Goal: Entertainment & Leisure: Consume media (video, audio)

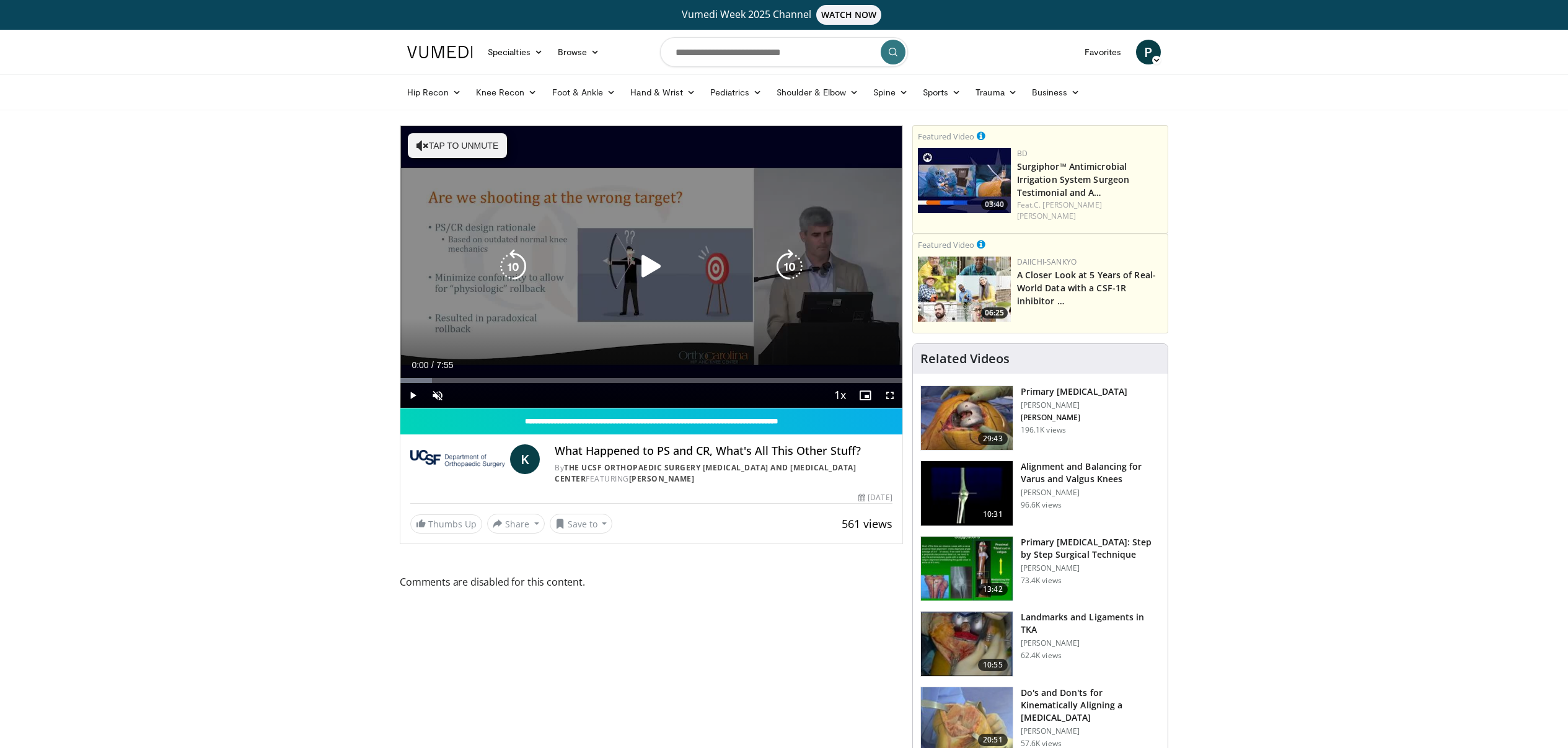
click at [650, 270] on icon "Video Player" at bounding box center [651, 266] width 35 height 35
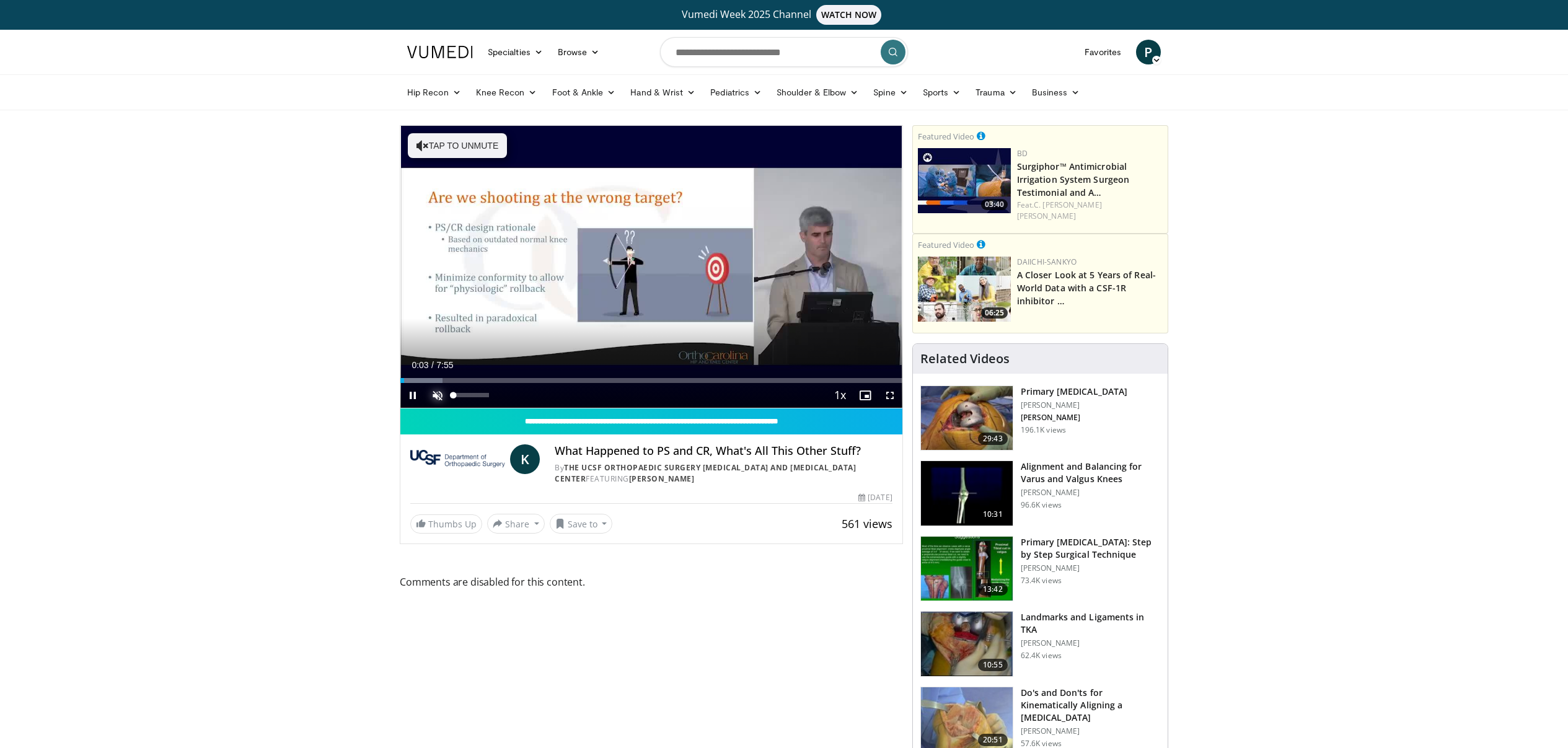
click at [431, 396] on span "Video Player" at bounding box center [437, 395] width 25 height 25
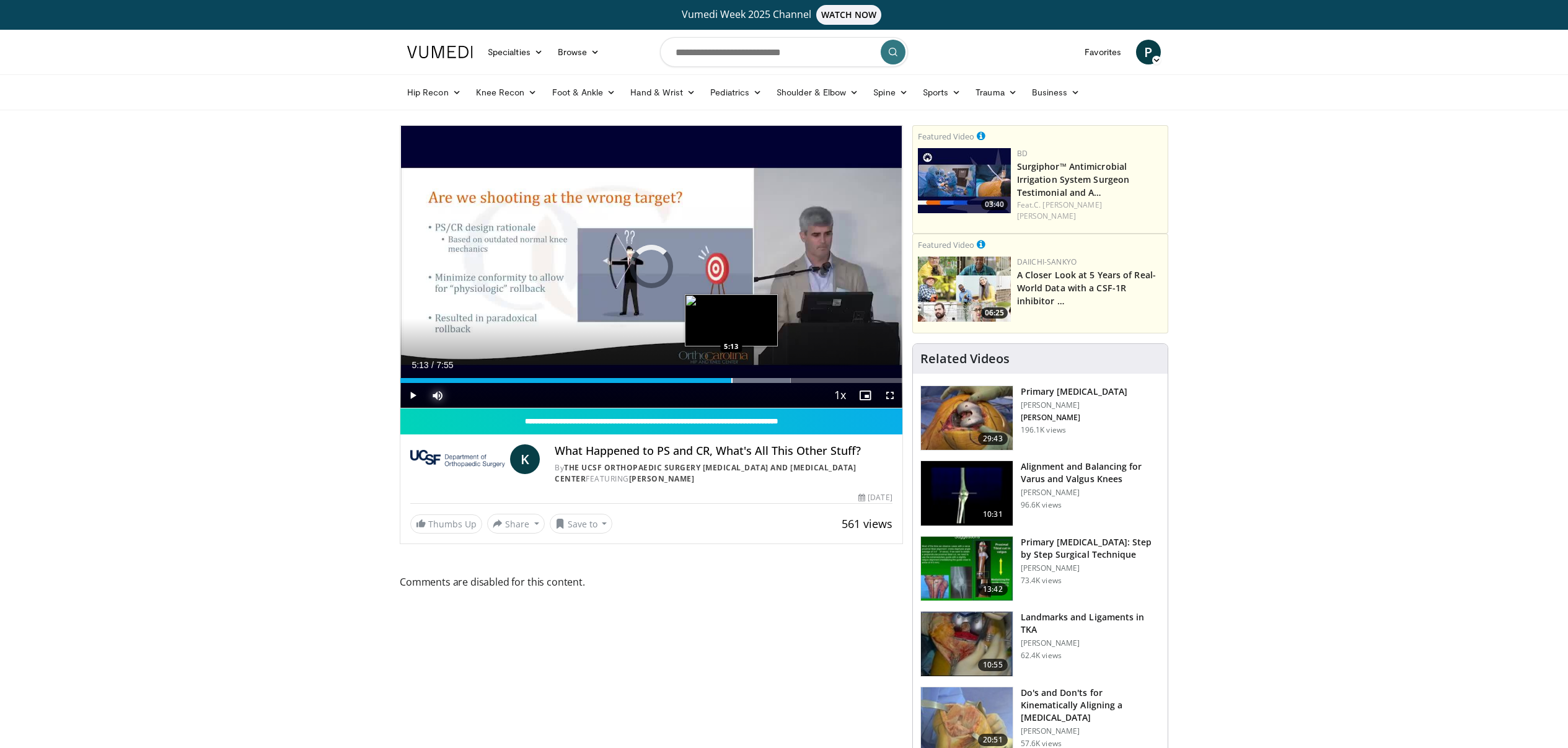
click at [731, 381] on div "Progress Bar" at bounding box center [732, 380] width 1 height 5
click at [744, 381] on div "Progress Bar" at bounding box center [744, 380] width 1 height 5
click at [751, 381] on div "Progress Bar" at bounding box center [752, 380] width 1 height 5
click at [758, 381] on div "Progress Bar" at bounding box center [759, 380] width 1 height 5
click at [775, 381] on div "Progress Bar" at bounding box center [776, 380] width 1 height 5
